Goal: Transaction & Acquisition: Purchase product/service

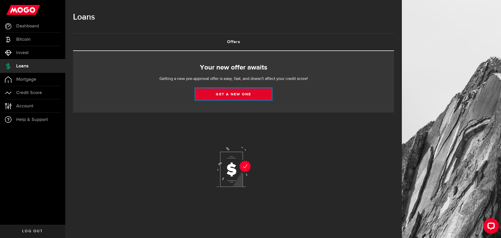
click at [221, 94] on link "Get a new one" at bounding box center [234, 93] width 76 height 11
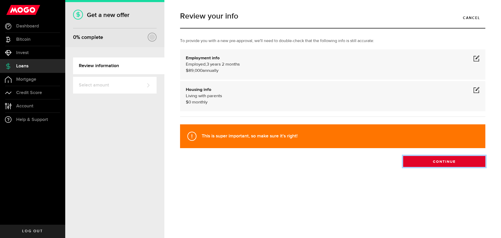
click at [428, 163] on button "Continue" at bounding box center [444, 161] width 82 height 11
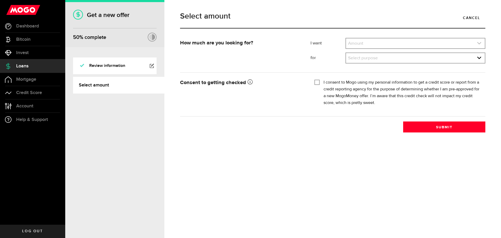
click at [395, 45] on link "expand select" at bounding box center [415, 43] width 139 height 10
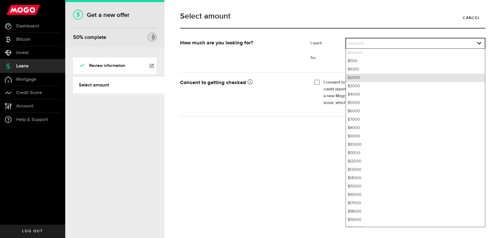
click at [379, 77] on li "$2000" at bounding box center [415, 78] width 139 height 8
select select "2000"
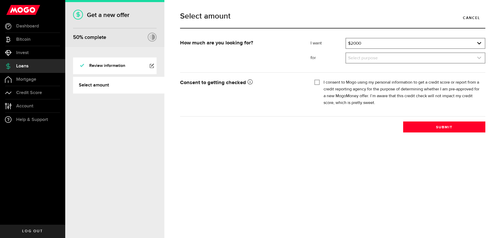
click at [404, 58] on link "expand select" at bounding box center [415, 58] width 139 height 10
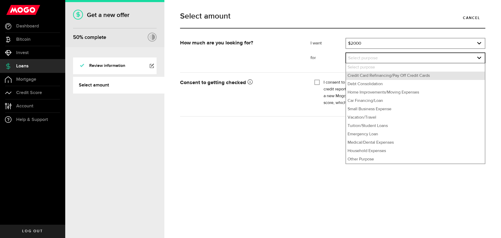
click at [398, 76] on li "Credit Card Refinancing/Pay Off Credit Cards" at bounding box center [415, 76] width 139 height 8
select select "Credit Card Refinancing/Pay Off Credit Cards"
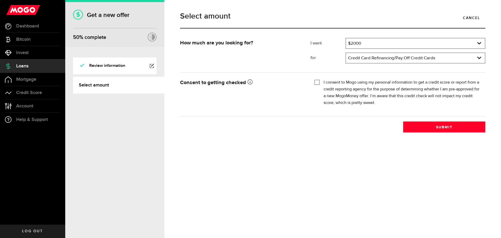
click at [317, 80] on input "I consent to Mogo using my personal information to get a credit score or report…" at bounding box center [317, 81] width 5 height 5
checkbox input "true"
click at [417, 127] on button "Submit" at bounding box center [444, 126] width 82 height 11
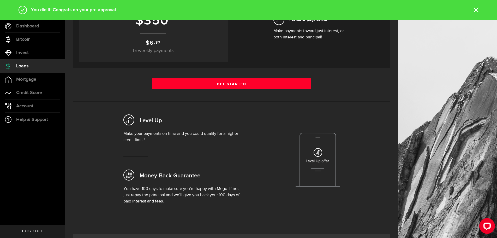
scroll to position [104, 0]
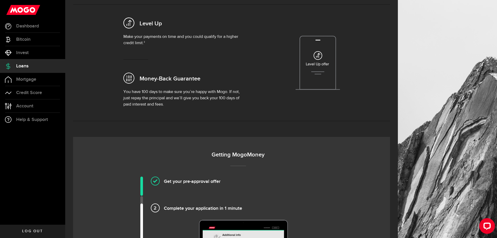
scroll to position [131, 0]
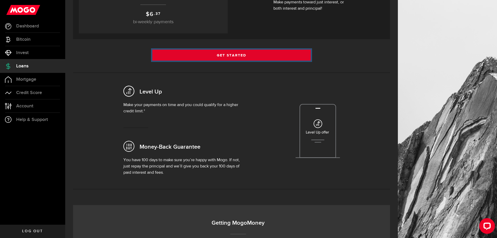
click at [227, 55] on link "Get Started" at bounding box center [231, 55] width 159 height 11
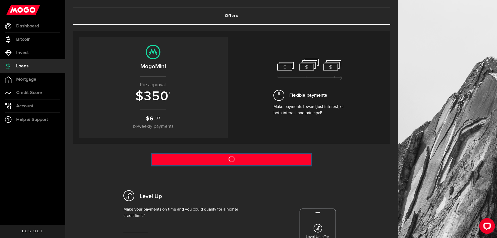
scroll to position [0, 0]
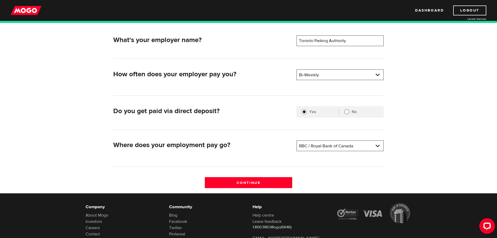
scroll to position [78, 0]
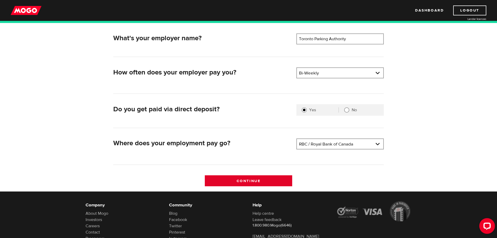
click at [243, 184] on input "Continue" at bounding box center [248, 180] width 87 height 11
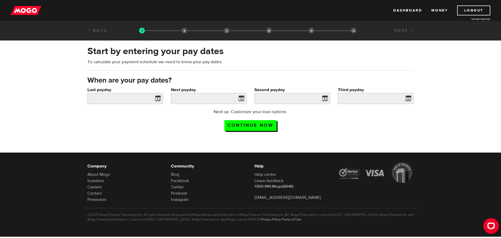
click at [157, 98] on span at bounding box center [157, 99] width 8 height 8
click at [145, 101] on input "Last payday" at bounding box center [125, 98] width 76 height 11
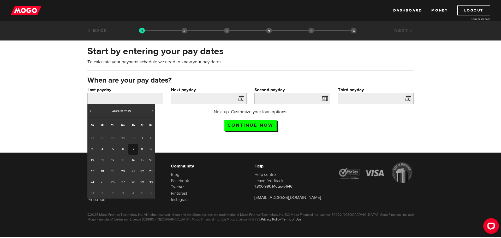
click at [133, 151] on link "7" at bounding box center [133, 149] width 10 height 11
type input "2025/08/07"
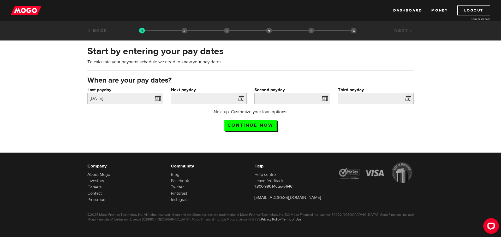
click at [241, 97] on span at bounding box center [240, 99] width 8 height 8
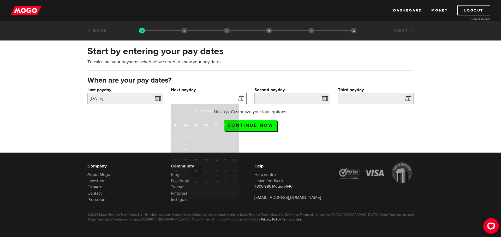
click at [222, 99] on input "Next payday" at bounding box center [209, 98] width 76 height 11
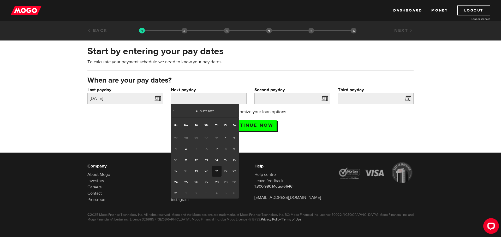
click at [217, 169] on link "21" at bounding box center [217, 170] width 10 height 11
type input "2025/08/21"
type input "2025/9/4"
type input "2025/9/18"
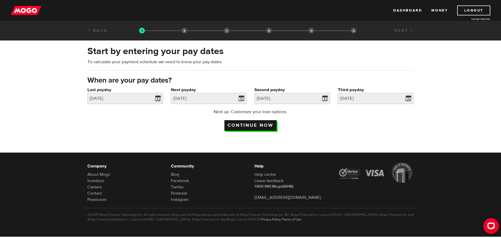
click at [265, 124] on input "Continue now" at bounding box center [250, 125] width 52 height 11
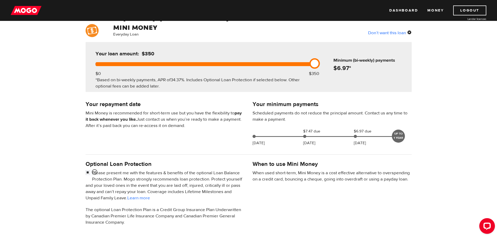
scroll to position [26, 0]
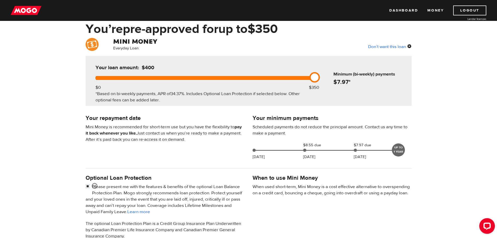
drag, startPoint x: 313, startPoint y: 77, endPoint x: 331, endPoint y: 74, distance: 18.0
click at [331, 74] on div "Your loan amount: $400 $0 $350 *Based on bi-weekly payments, APR of 34.37% . In…" at bounding box center [249, 81] width 326 height 50
drag, startPoint x: 317, startPoint y: 76, endPoint x: 339, endPoint y: 78, distance: 22.3
click at [341, 78] on div "Your loan amount: $400 $0 $350 *Based on bi-weekly payments, APR of 34.37% . In…" at bounding box center [249, 81] width 326 height 50
drag, startPoint x: 316, startPoint y: 78, endPoint x: 303, endPoint y: 80, distance: 13.0
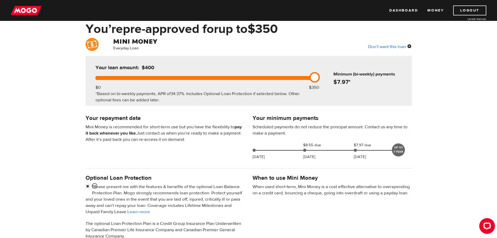
click at [293, 80] on div "Your loan amount: $400 $0 $350 *Based on bi-weekly payments, APR of 34.37% . In…" at bounding box center [204, 81] width 233 height 50
drag, startPoint x: 315, startPoint y: 78, endPoint x: 262, endPoint y: 84, distance: 53.6
click at [262, 84] on div "Your loan amount: $200 $0 $350 *Based on bi-weekly payments, APR of 34.37% . In…" at bounding box center [204, 81] width 233 height 50
drag, startPoint x: 224, startPoint y: 76, endPoint x: 346, endPoint y: 78, distance: 121.9
click at [346, 78] on div "Your loan amount: $400 $0 $350 *Based on bi-weekly payments, APR of 34.37% . In…" at bounding box center [249, 81] width 326 height 50
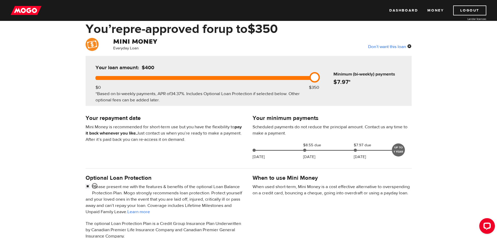
drag, startPoint x: 316, startPoint y: 76, endPoint x: 366, endPoint y: 76, distance: 49.9
click at [366, 76] on div "Your loan amount: $400 $0 $350 *Based on bi-weekly payments, APR of 34.37% . In…" at bounding box center [249, 81] width 326 height 50
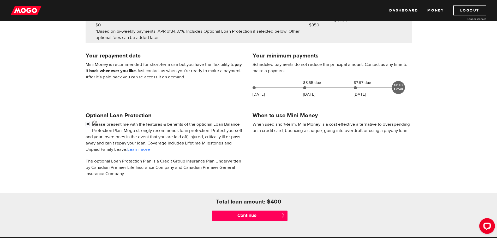
scroll to position [104, 0]
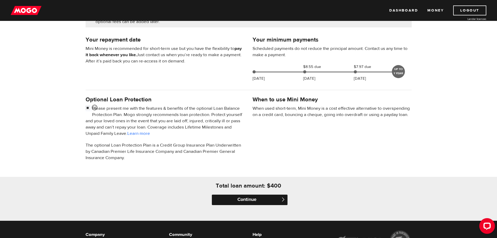
click at [246, 196] on input "Continue" at bounding box center [250, 199] width 76 height 10
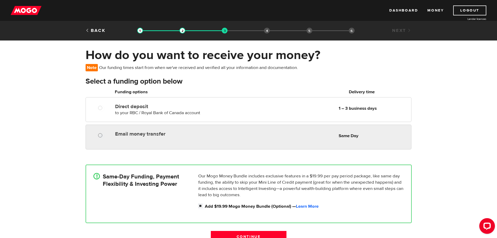
radio input "true"
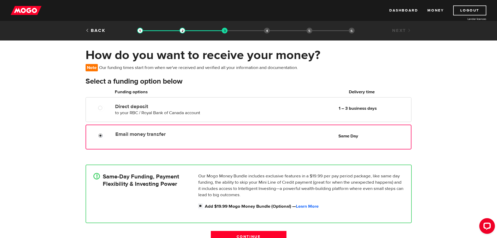
click at [98, 135] on input "Email money transfer" at bounding box center [101, 136] width 7 height 7
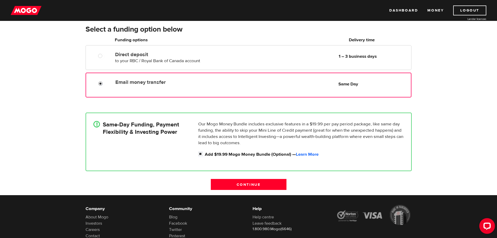
scroll to position [52, 0]
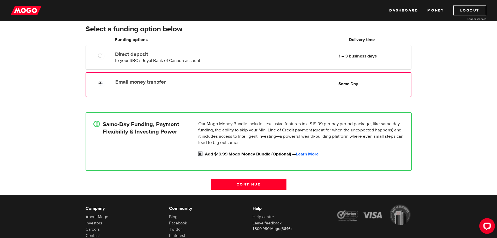
click at [201, 154] on input "Add $19.99 Mogo Money Bundle (Optional) — Learn More" at bounding box center [201, 154] width 7 height 7
checkbox input "false"
radio input "false"
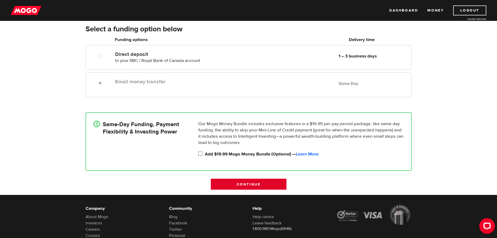
click at [246, 182] on input "Continue" at bounding box center [249, 184] width 76 height 11
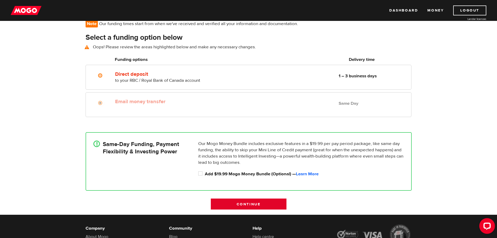
scroll to position [38, 0]
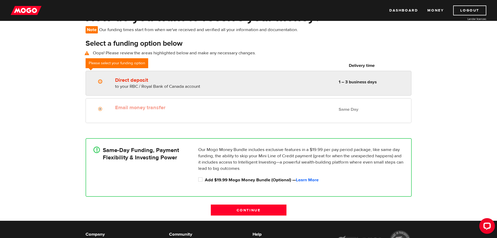
radio input "true"
click at [103, 80] on input "Direct deposit" at bounding box center [101, 82] width 7 height 7
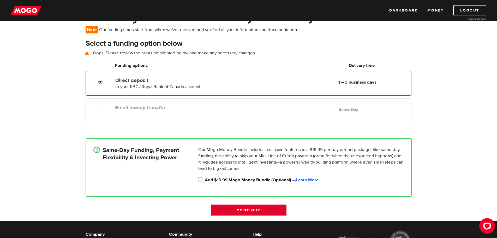
click at [237, 206] on input "Continue" at bounding box center [249, 209] width 76 height 11
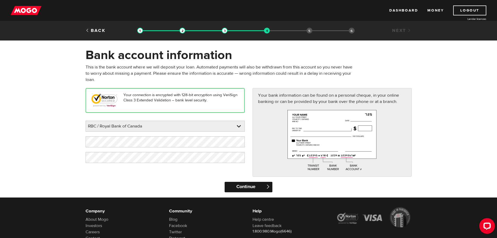
click at [244, 183] on input "Continue" at bounding box center [249, 187] width 48 height 10
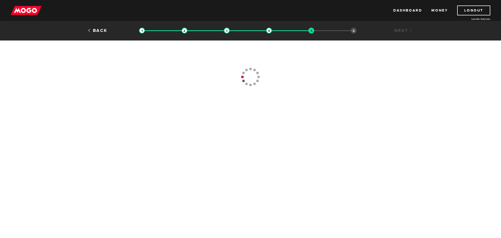
type input "(647) 274-1809"
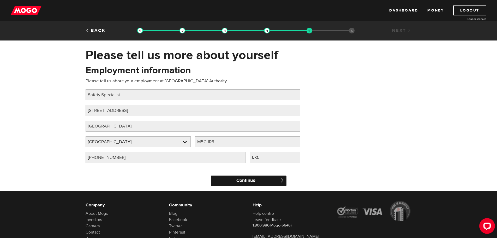
click at [235, 178] on input "Continue" at bounding box center [249, 180] width 76 height 10
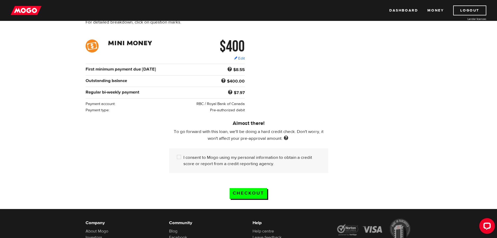
scroll to position [78, 0]
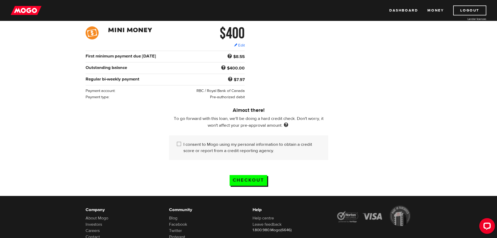
click at [180, 144] on input "I consent to Mogo using my personal information to obtain a credit score or rep…" at bounding box center [180, 144] width 7 height 7
checkbox input "true"
click at [241, 177] on input "Checkout" at bounding box center [249, 180] width 38 height 11
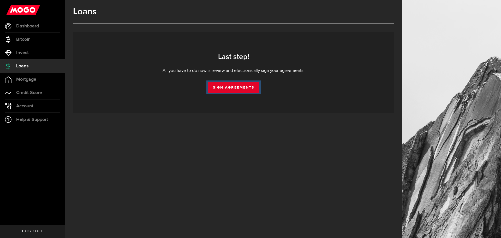
click at [231, 90] on link "Sign Agreements" at bounding box center [234, 87] width 52 height 11
